Goal: Task Accomplishment & Management: Manage account settings

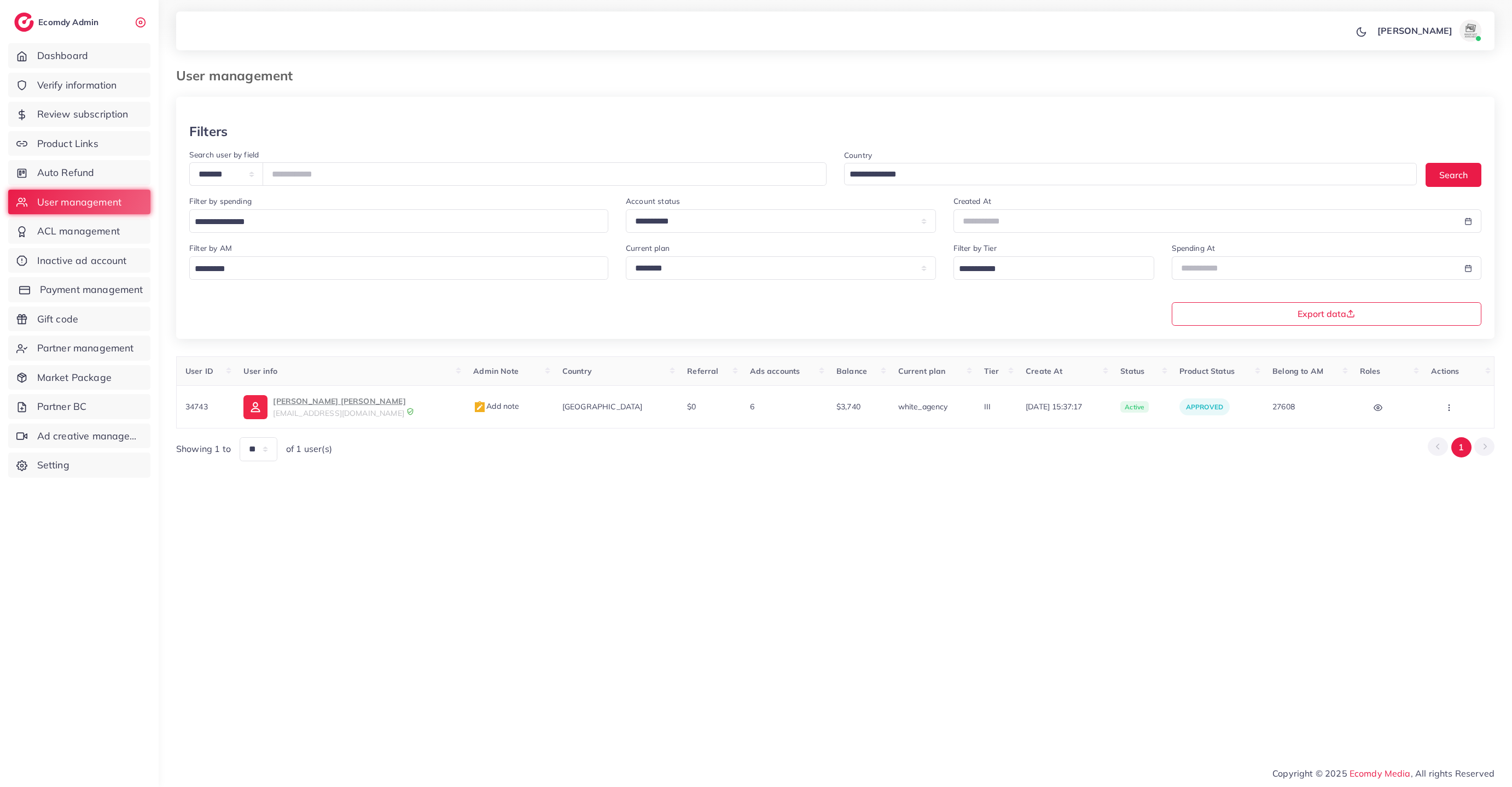
click at [96, 285] on span "Payment management" at bounding box center [91, 289] width 103 height 15
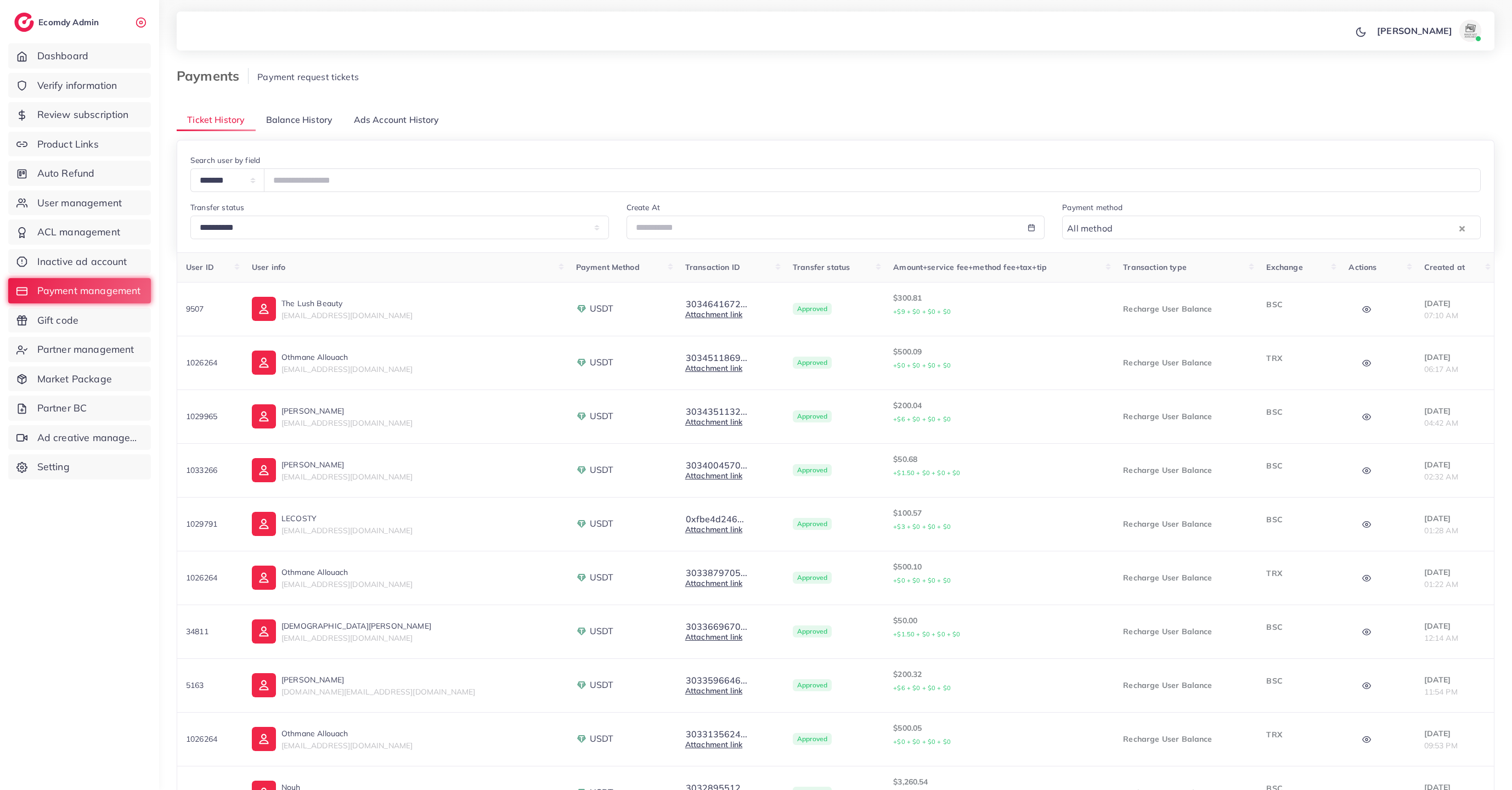
click at [292, 121] on span "Balance History" at bounding box center [299, 119] width 67 height 13
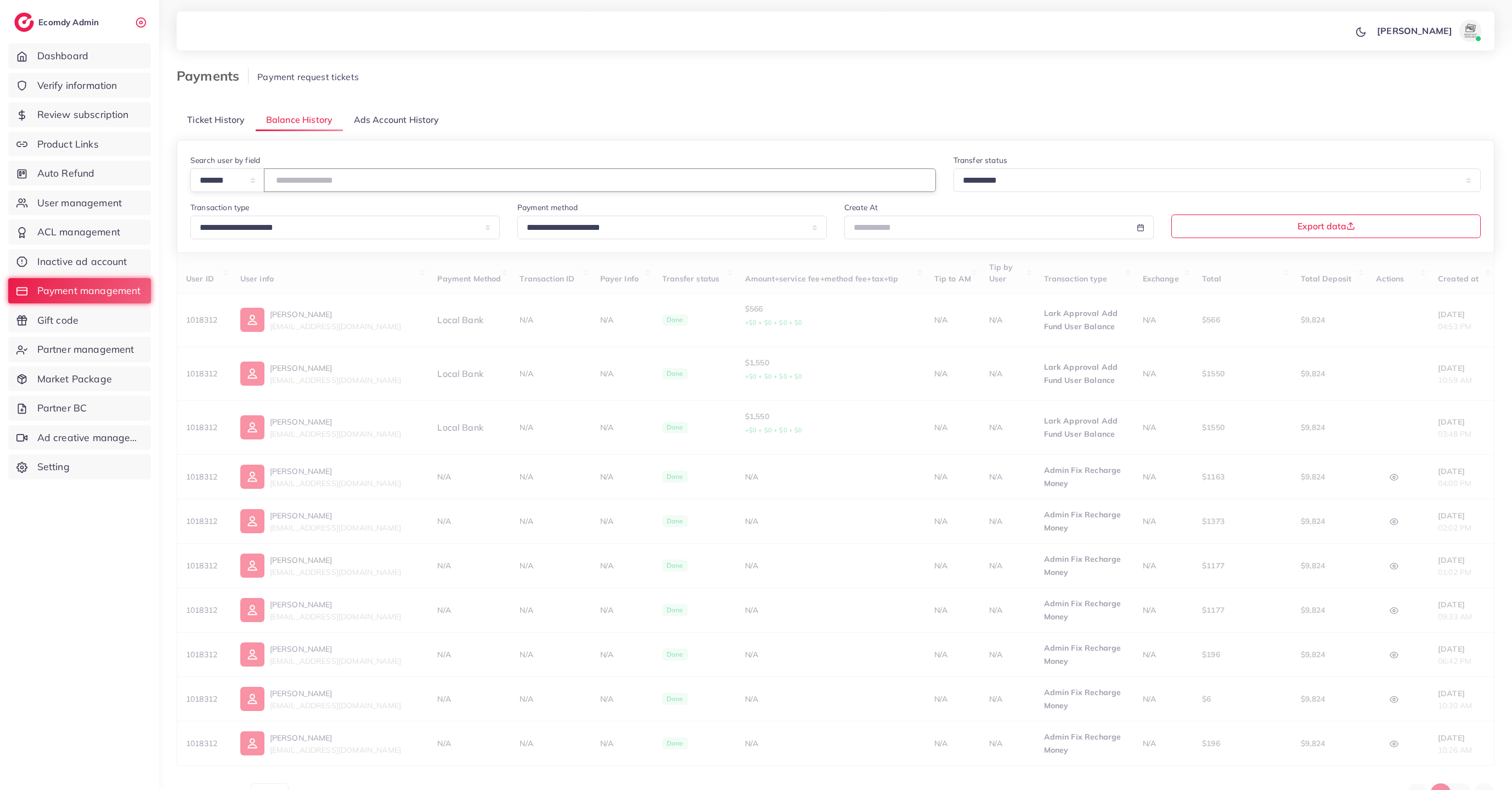
click at [336, 188] on input "number" at bounding box center [600, 180] width 672 height 23
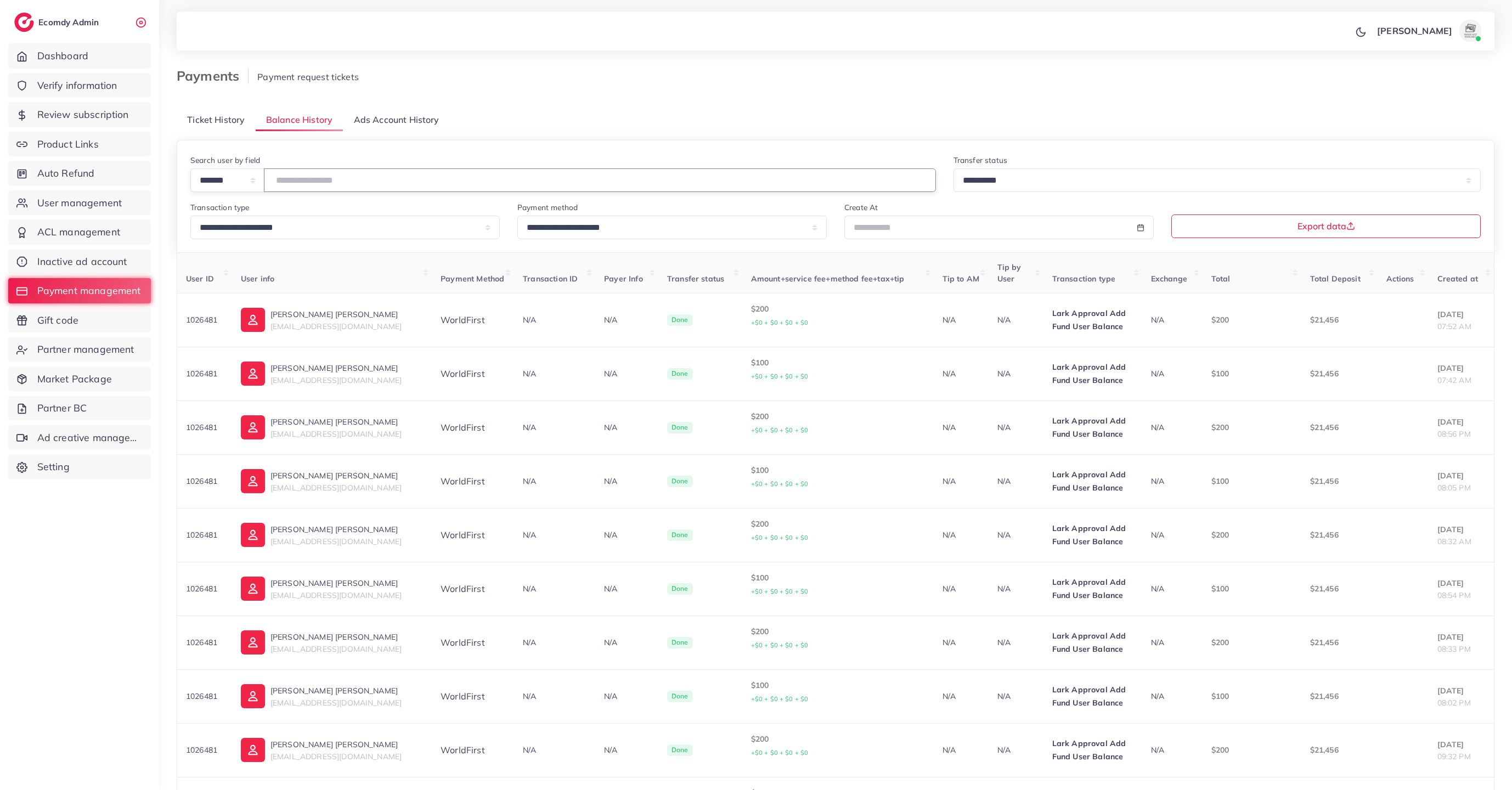
type input "*******"
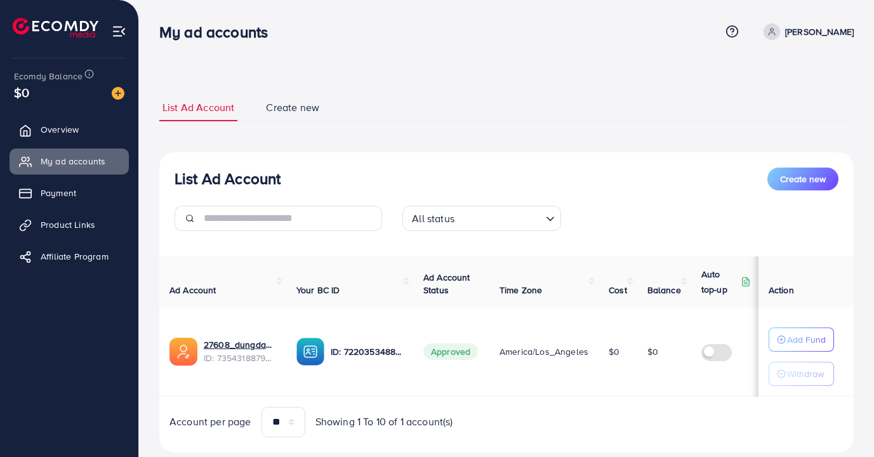
select select
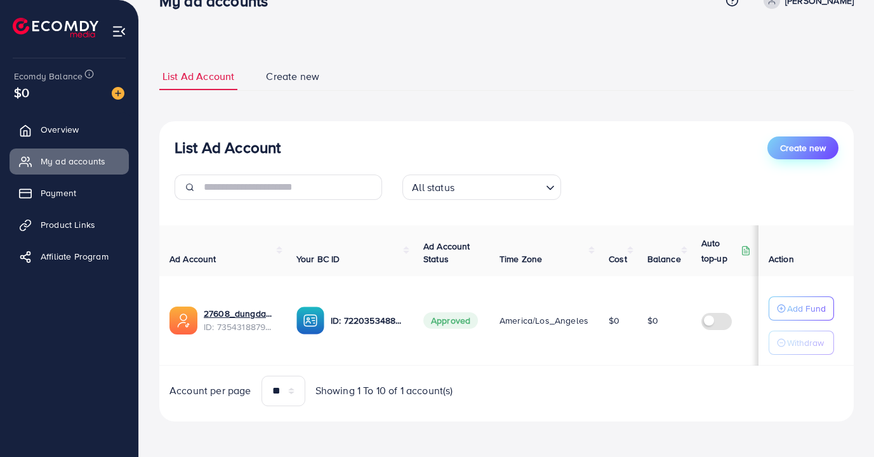
click at [802, 144] on span "Create new" at bounding box center [803, 148] width 46 height 13
